Goal: Information Seeking & Learning: Learn about a topic

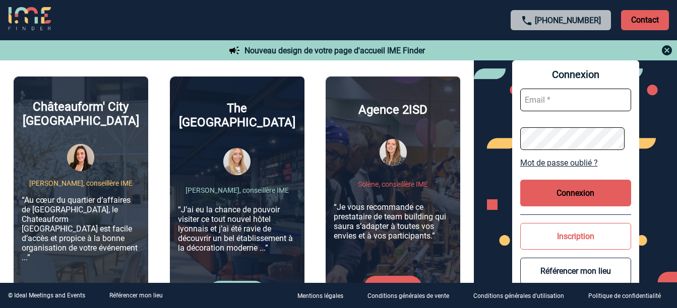
scroll to position [353, 0]
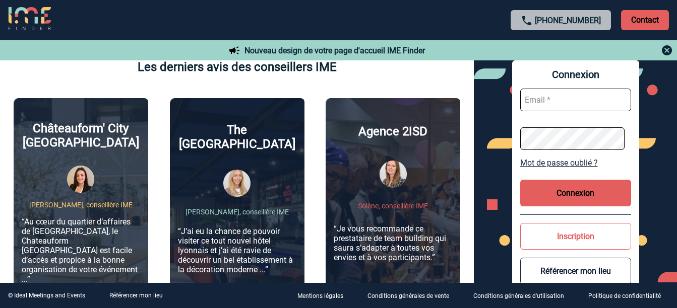
click at [194, 166] on div "The Ruck Hotel Julie, conseillère IME “J’ai eu la chance de pouvoir visiter ce …" at bounding box center [237, 230] width 135 height 264
click at [241, 170] on img at bounding box center [236, 183] width 27 height 27
click at [235, 236] on p "“J’ai eu la chance de pouvoir visiter ce tout nouvel hôtel lyonnais et j’ai été…" at bounding box center [237, 251] width 118 height 48
click at [230, 170] on img at bounding box center [236, 183] width 27 height 27
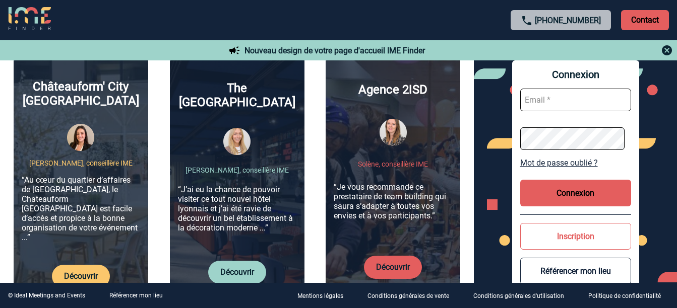
scroll to position [504, 0]
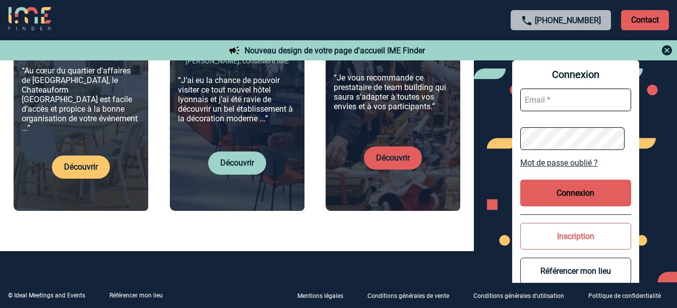
click at [235, 158] on link "Découvrir" at bounding box center [237, 163] width 34 height 10
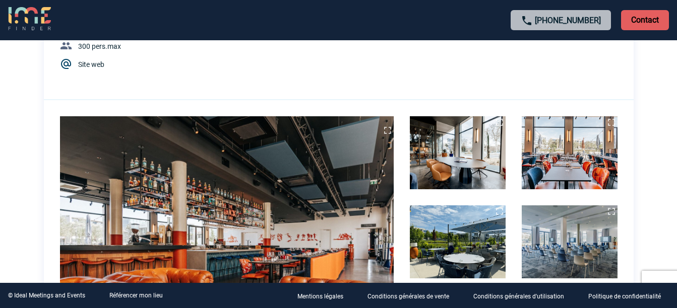
scroll to position [151, 0]
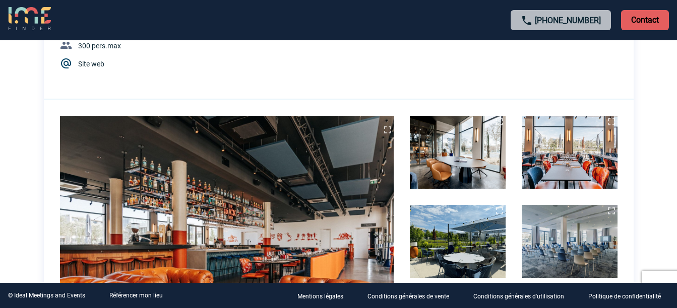
click at [429, 179] on img at bounding box center [458, 152] width 96 height 73
click at [551, 172] on img at bounding box center [570, 152] width 96 height 73
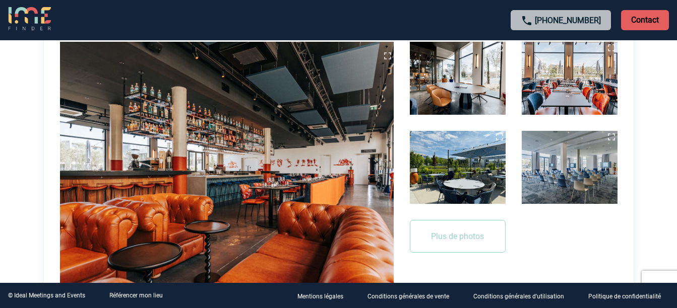
scroll to position [202, 0]
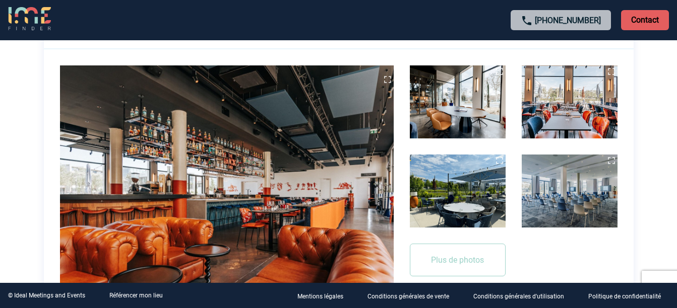
click at [432, 197] on img at bounding box center [458, 191] width 96 height 73
click at [537, 199] on img at bounding box center [570, 191] width 96 height 73
click at [553, 115] on img at bounding box center [570, 102] width 96 height 73
click at [479, 105] on img at bounding box center [458, 102] width 96 height 73
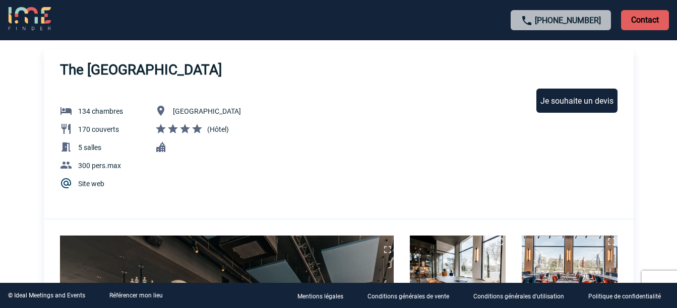
scroll to position [0, 0]
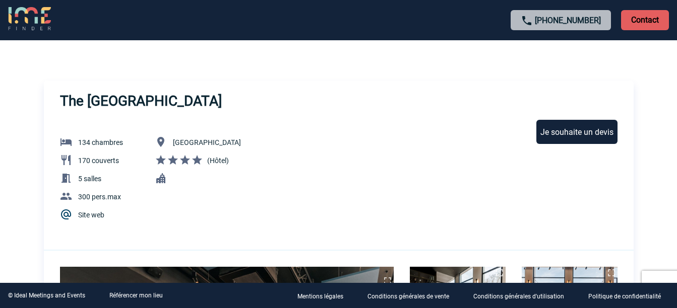
click at [33, 17] on img at bounding box center [29, 19] width 43 height 24
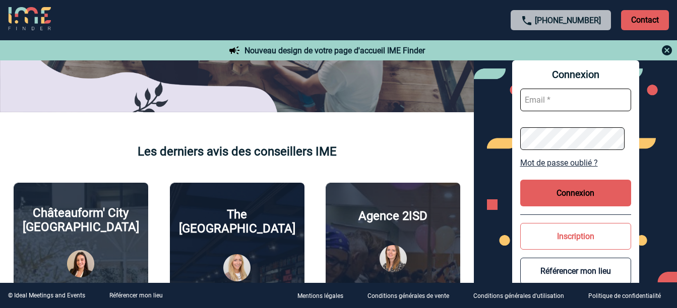
scroll to position [302, 0]
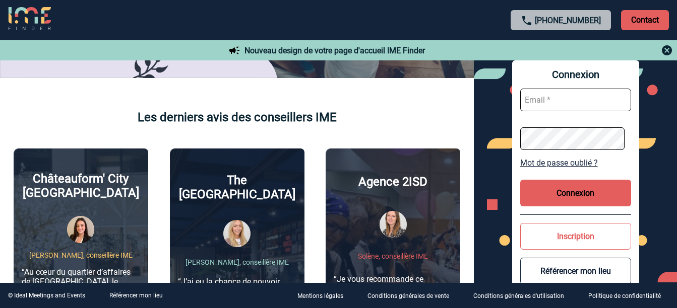
click at [375, 171] on div "Agence 2ISD [PERSON_NAME], conseillère IME “Je vous recommande ce prestataire d…" at bounding box center [393, 281] width 135 height 264
click at [376, 174] on div "Agence 2ISD [PERSON_NAME], conseillère IME “Je vous recommande ce prestataire d…" at bounding box center [393, 281] width 135 height 264
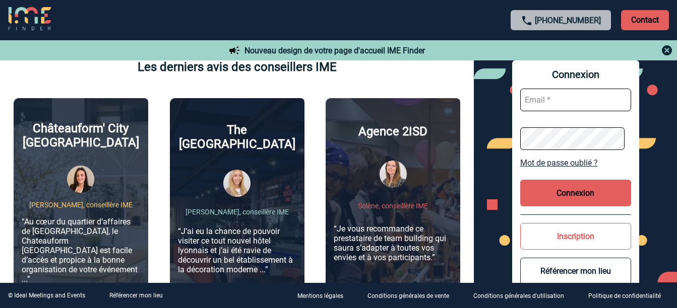
click at [400, 255] on p "“Je vous recommande ce prestataire de team building qui saura s’adapter à toute…" at bounding box center [393, 243] width 118 height 38
click at [397, 224] on p "“Je vous recommande ce prestataire de team building qui saura s’adapter à toute…" at bounding box center [393, 243] width 118 height 38
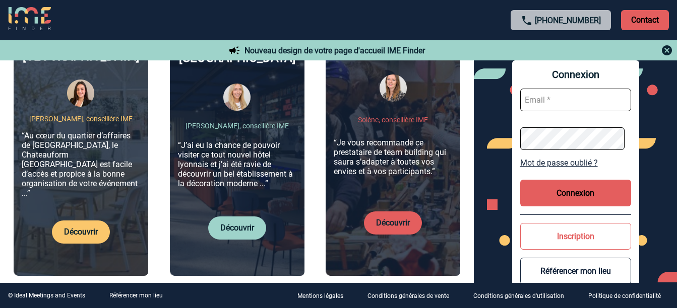
scroll to position [403, 0]
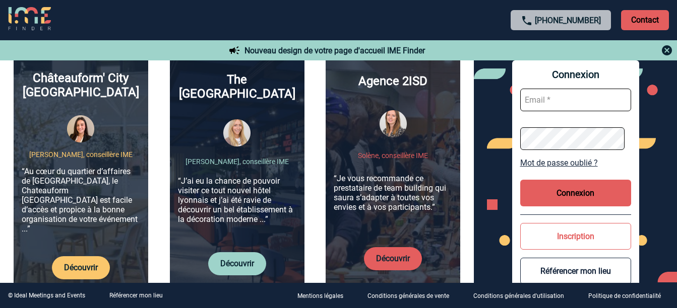
click at [395, 254] on link "Découvrir" at bounding box center [393, 259] width 34 height 10
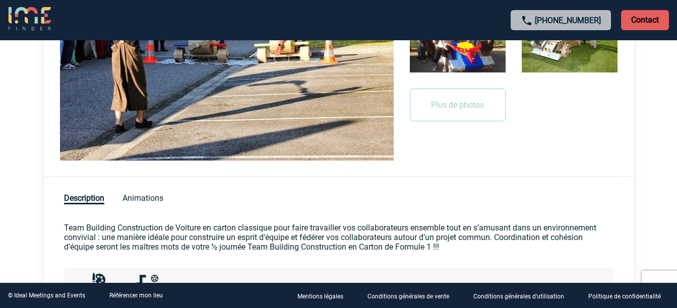
scroll to position [453, 0]
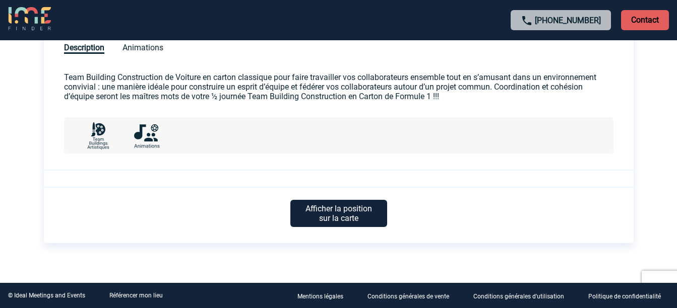
click at [343, 217] on p "Afficher la position sur la carte" at bounding box center [338, 213] width 97 height 27
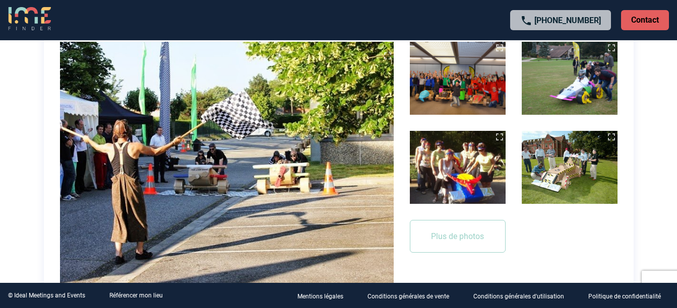
scroll to position [172, 0]
